Goal: Task Accomplishment & Management: Use online tool/utility

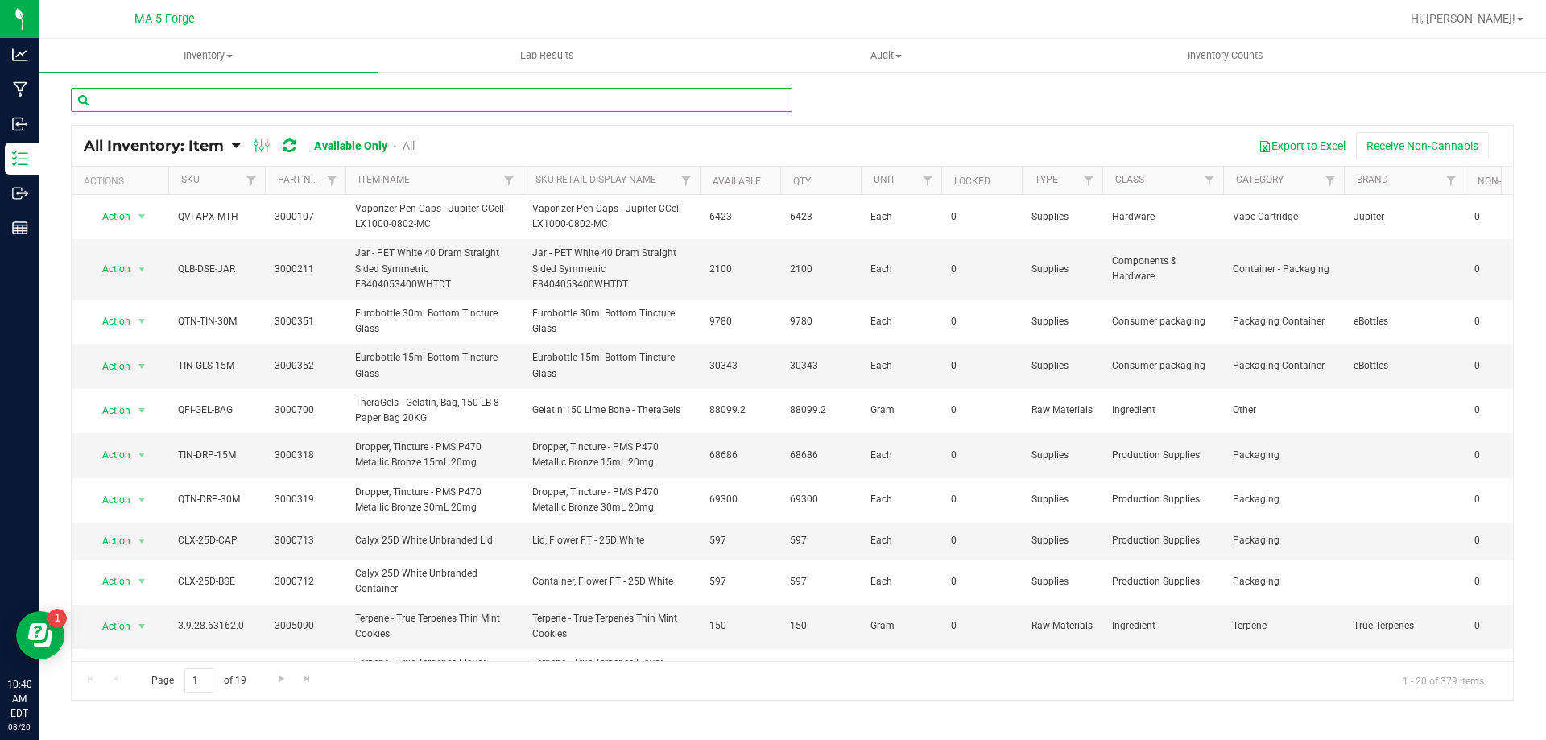
click at [210, 104] on input "text" at bounding box center [431, 100] width 721 height 24
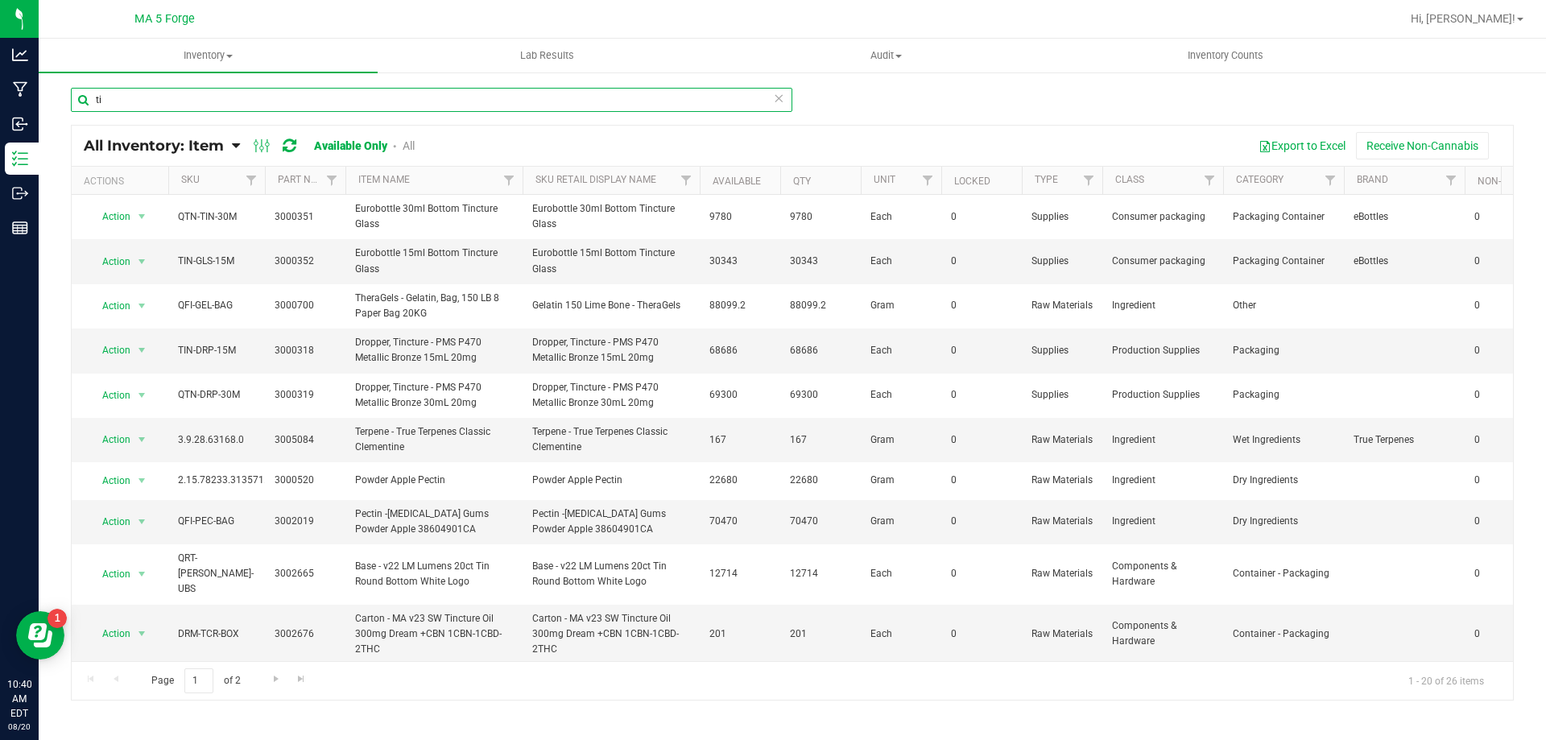
type input "t"
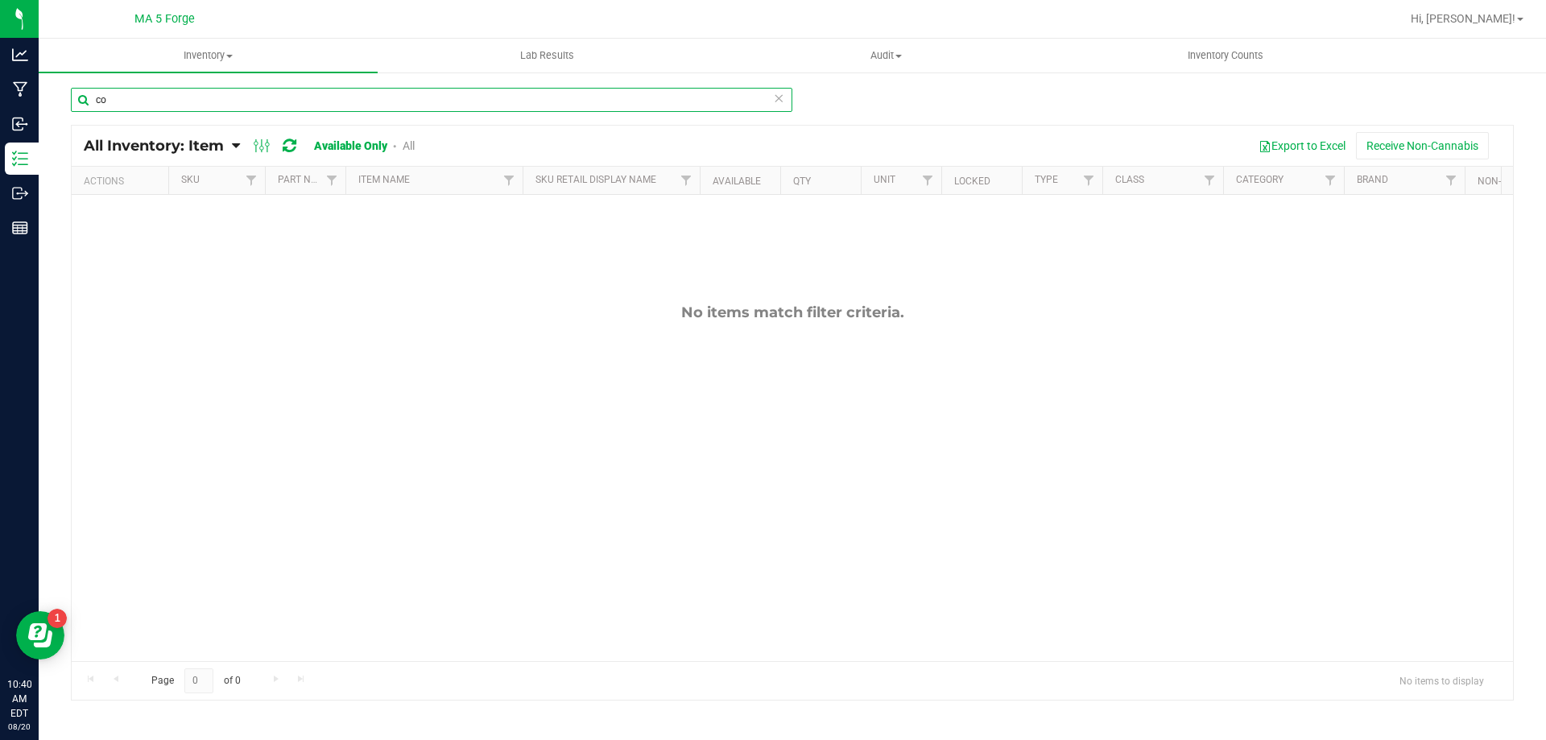
type input "c"
type input "1"
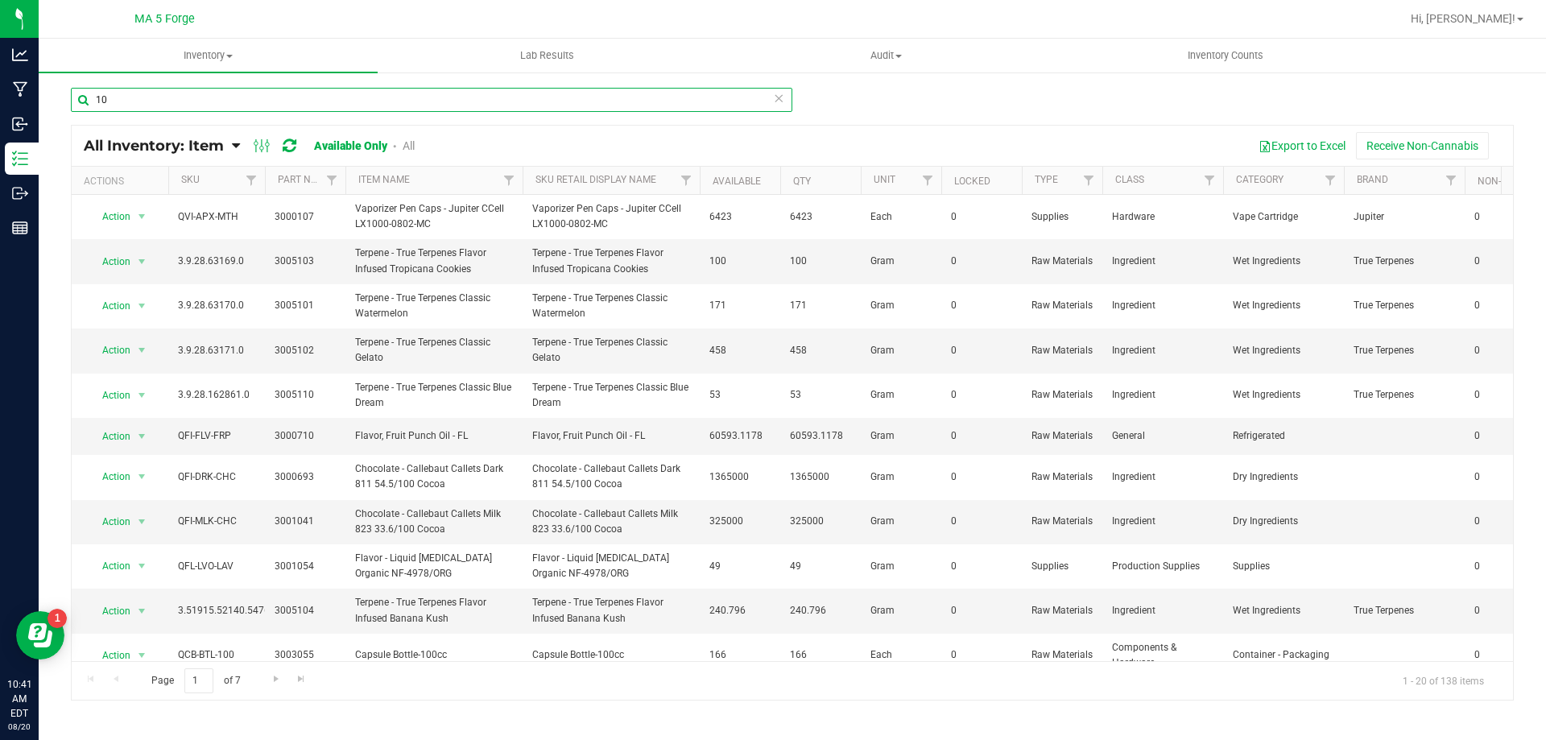
type input "1"
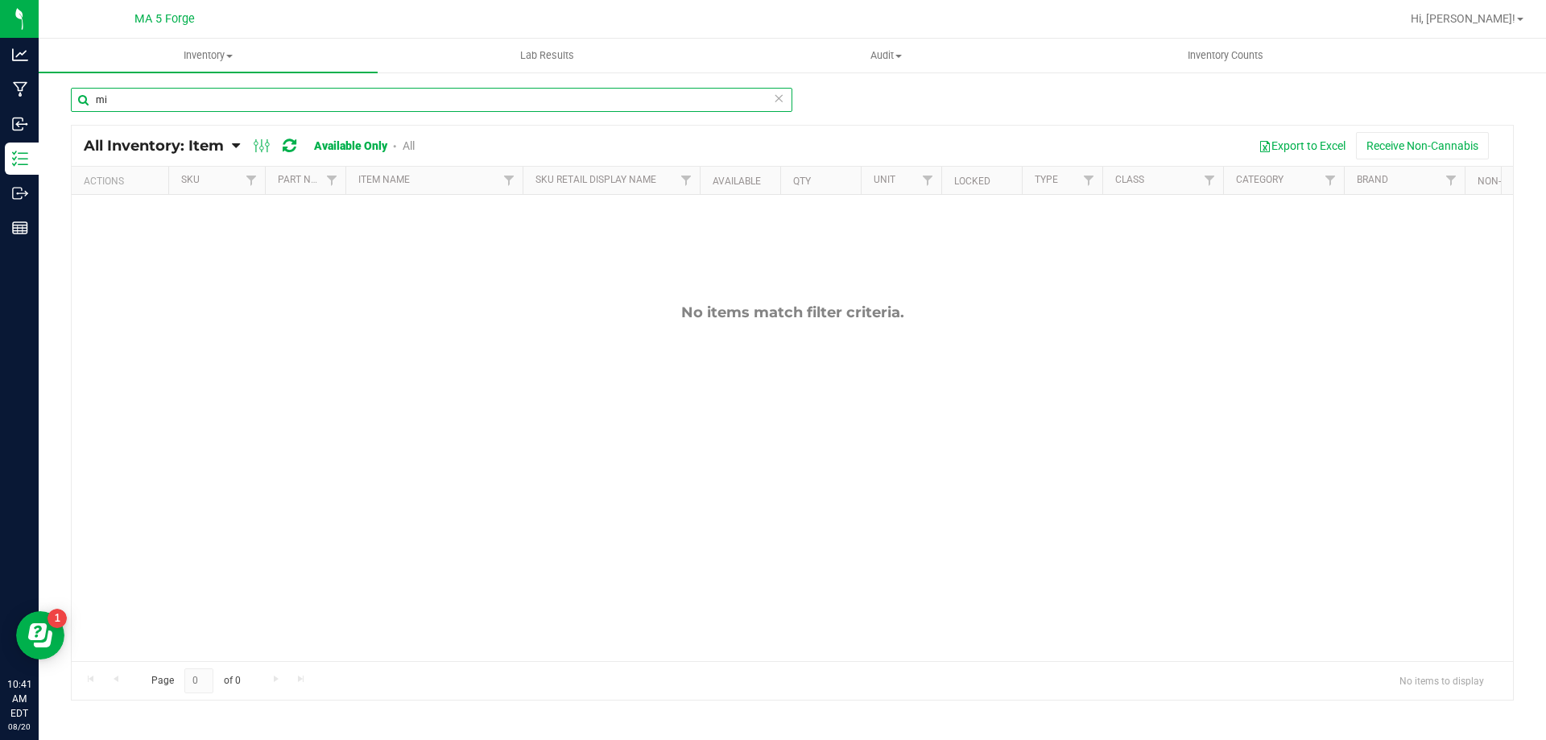
type input "m"
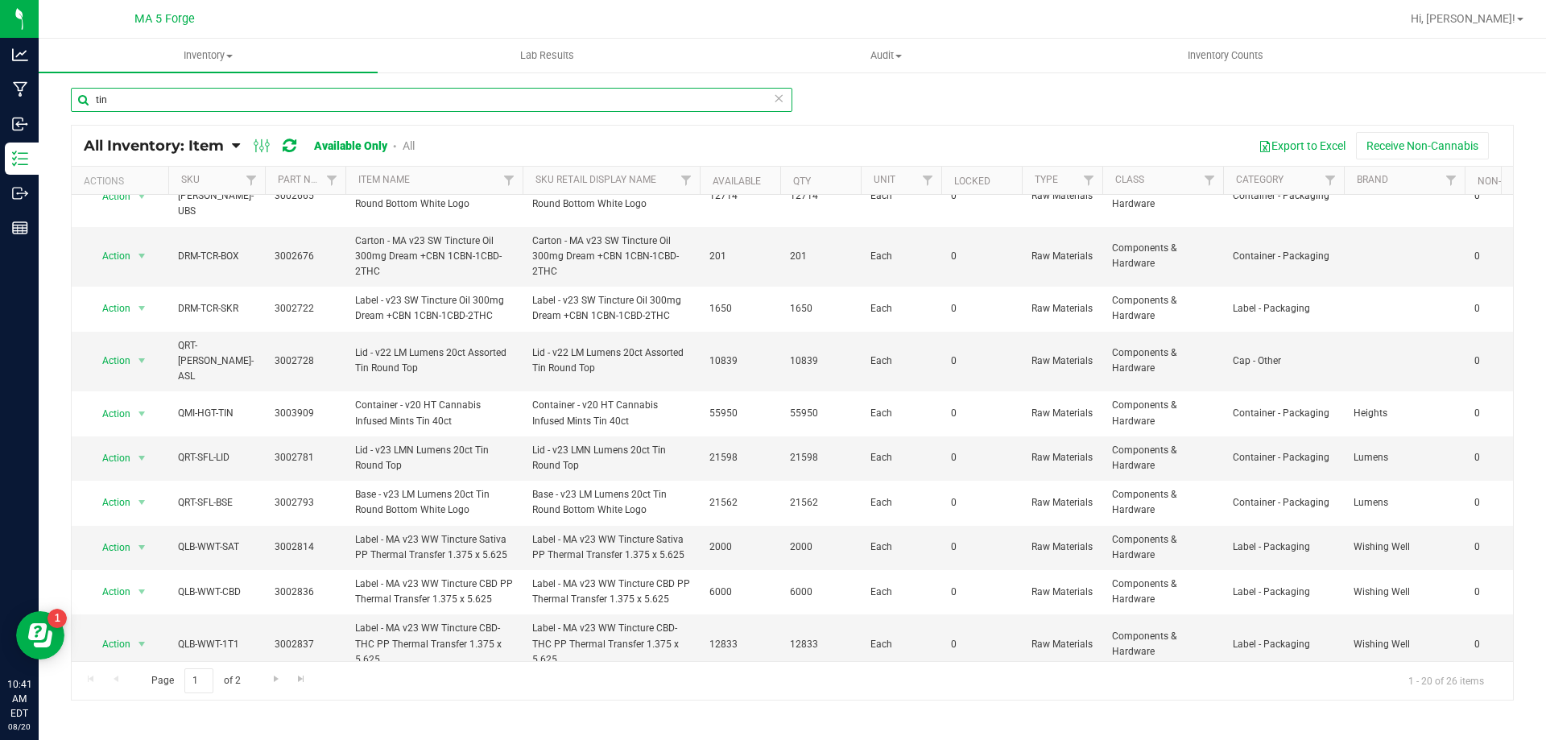
scroll to position [300, 0]
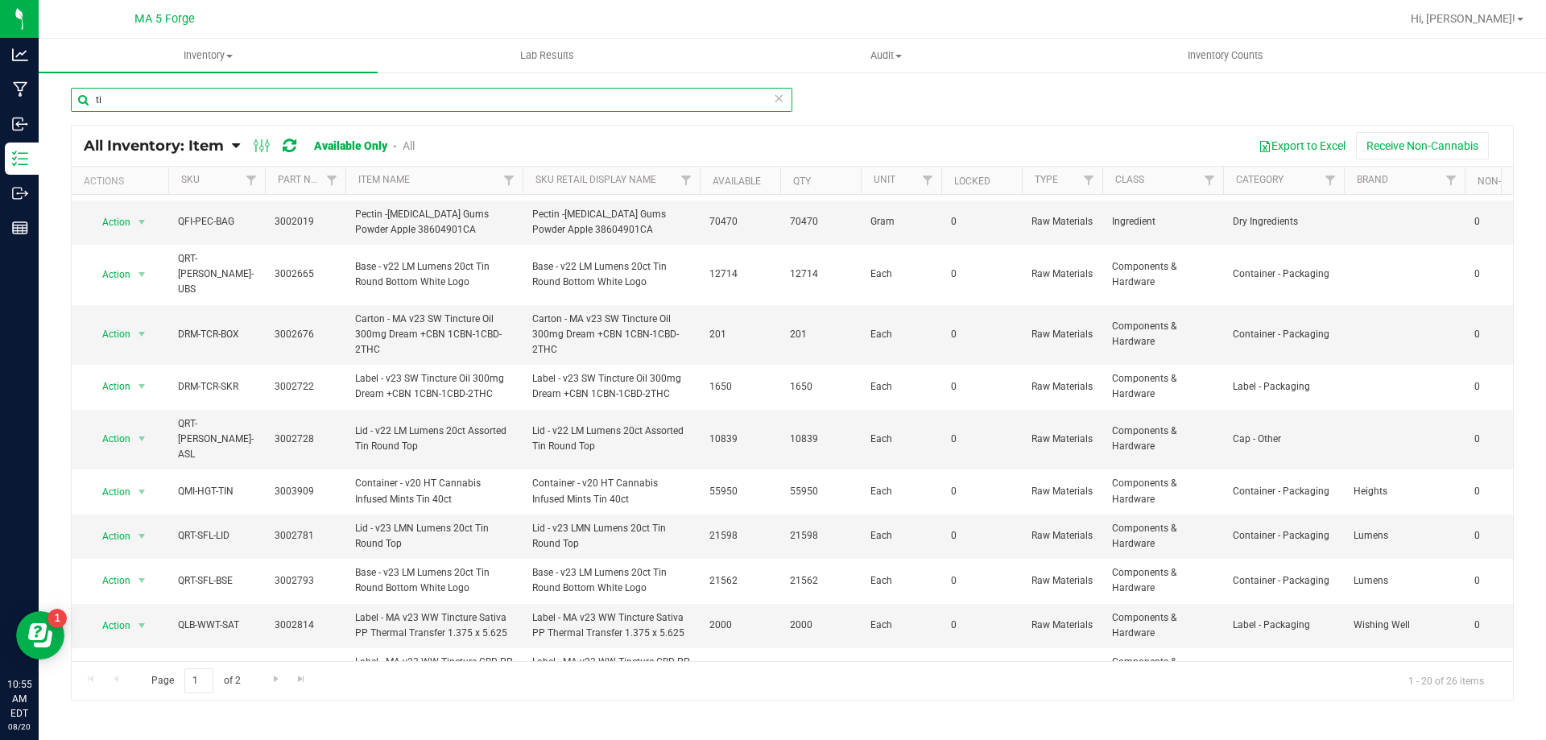
type input "t"
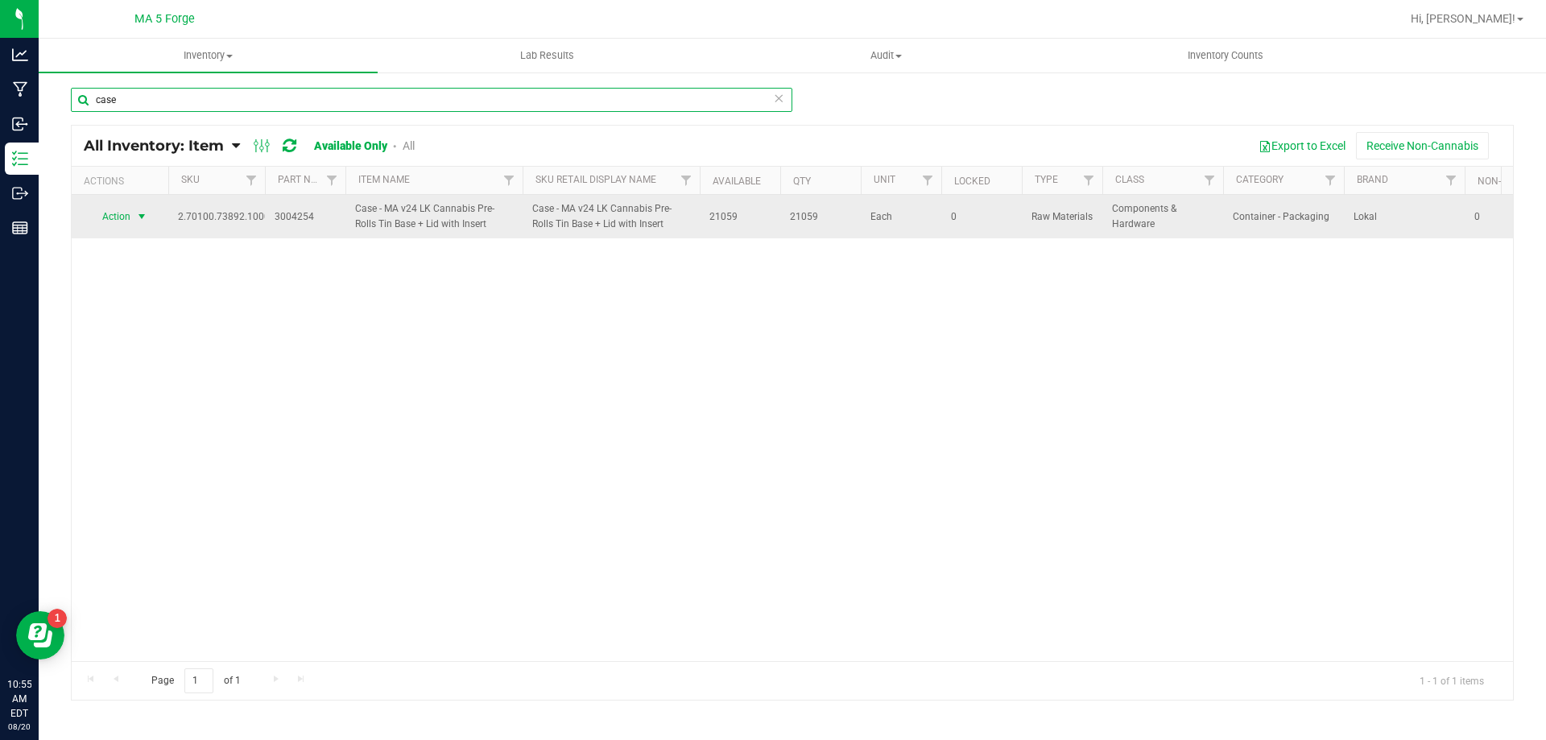
type input "case"
click at [142, 214] on span "select" at bounding box center [141, 216] width 13 height 13
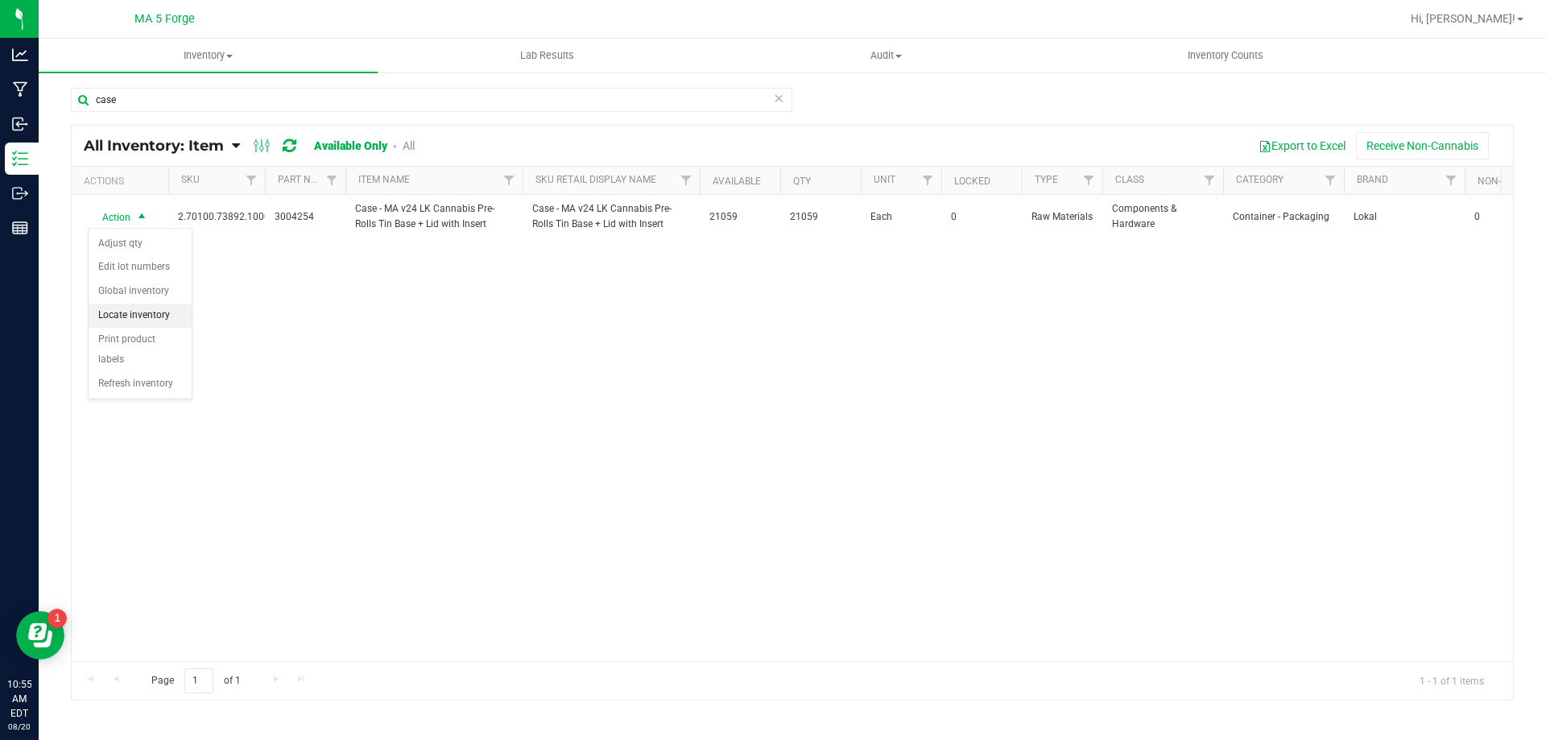
click at [135, 316] on li "Locate inventory" at bounding box center [140, 316] width 103 height 24
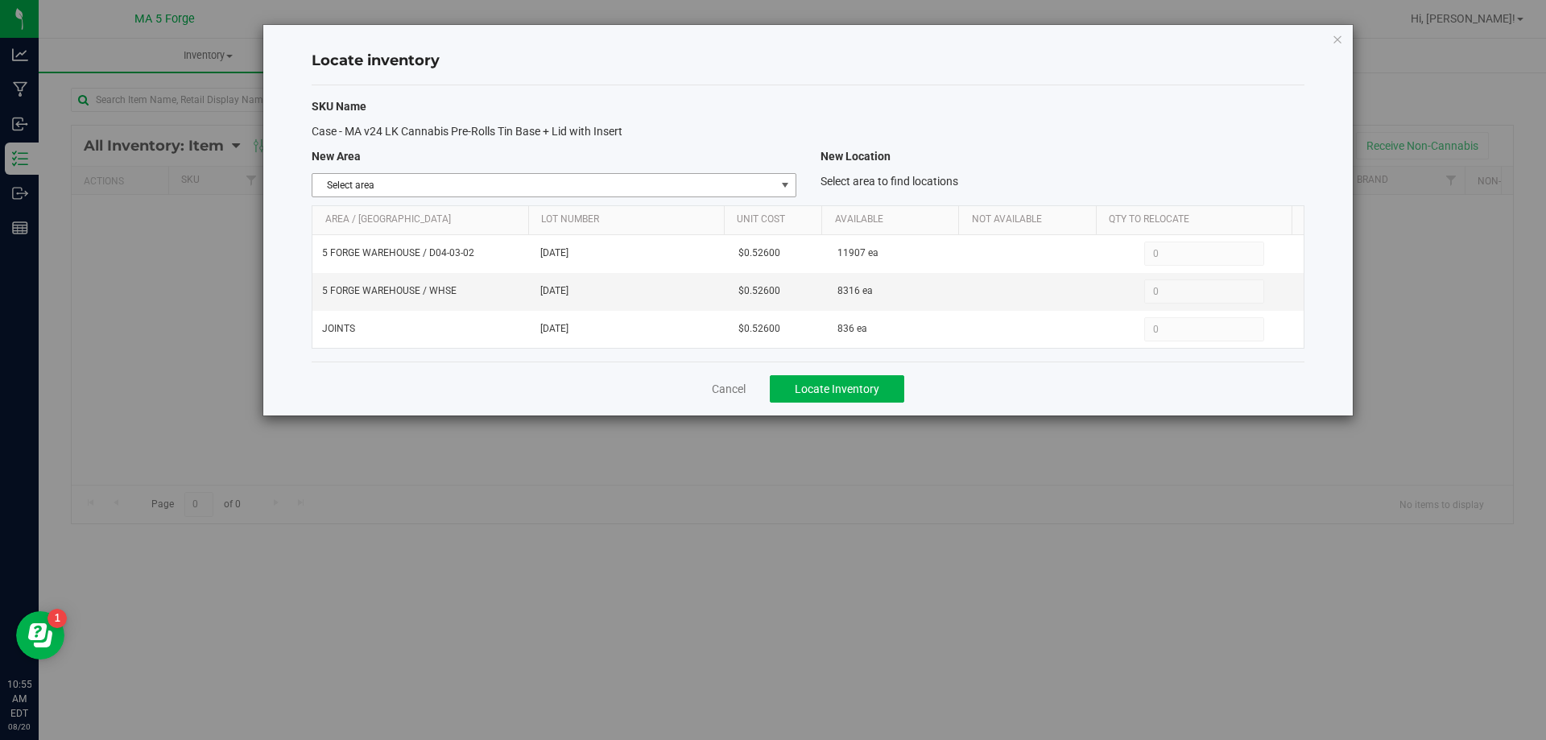
click at [787, 186] on span "select" at bounding box center [785, 185] width 13 height 13
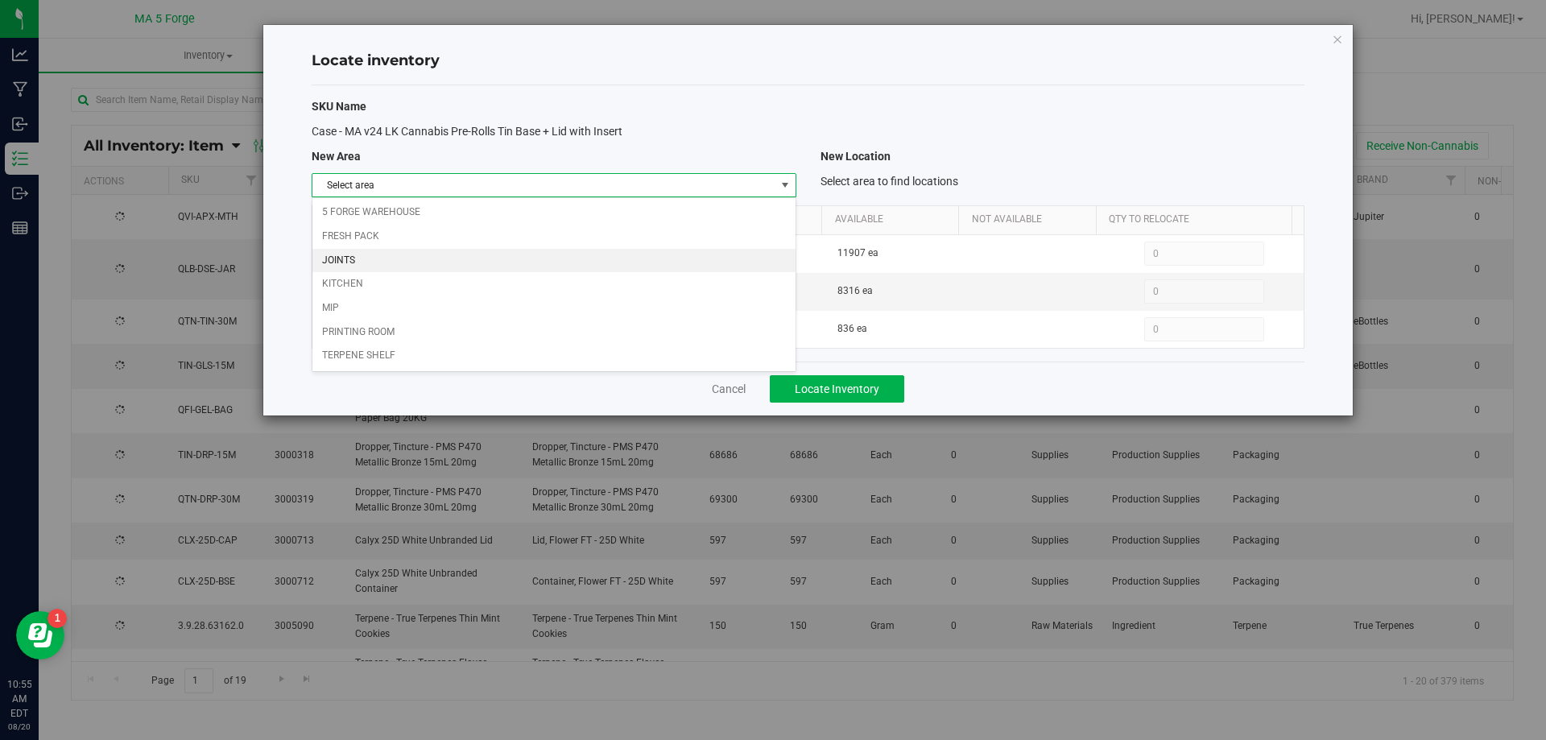
click at [345, 262] on li "JOINTS" at bounding box center [553, 261] width 482 height 24
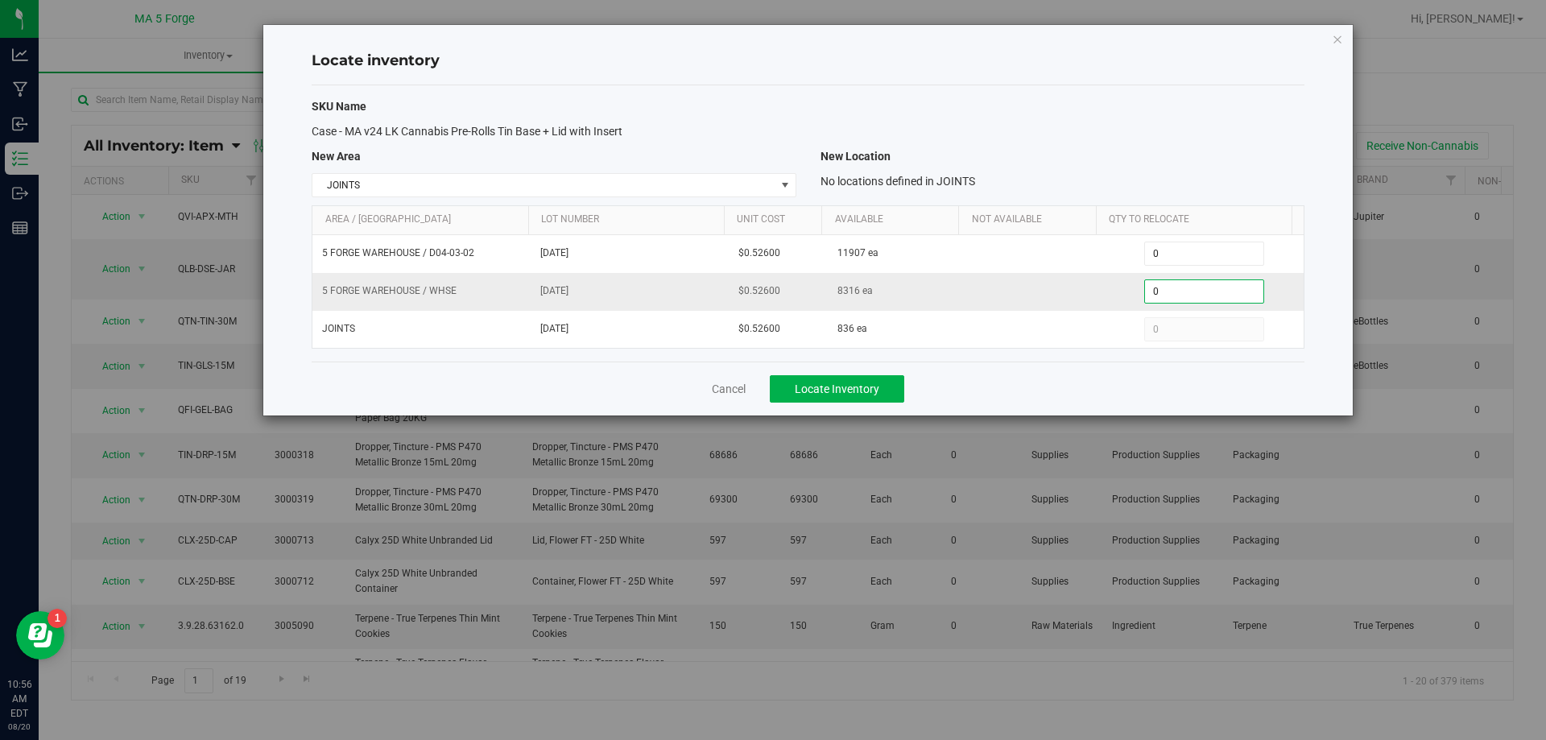
click at [1167, 294] on span "0 0" at bounding box center [1204, 291] width 120 height 24
type input "756"
click at [873, 395] on button "Locate Inventory" at bounding box center [837, 388] width 134 height 27
